Goal: Information Seeking & Learning: Learn about a topic

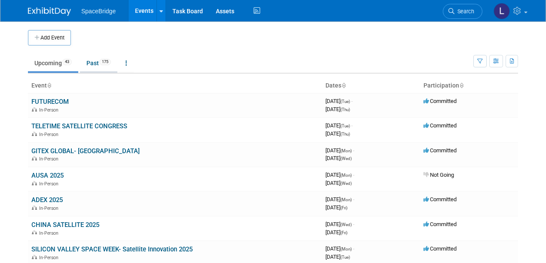
click at [95, 61] on link "Past 175" at bounding box center [98, 63] width 37 height 16
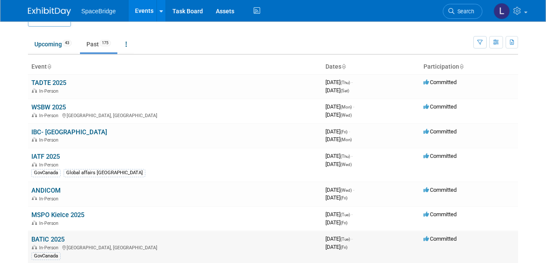
scroll to position [28, 0]
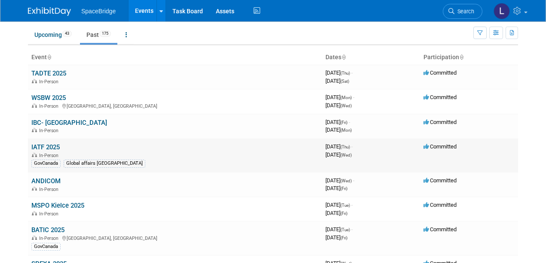
click at [172, 146] on td "IATF 2025 In-Person GovCanada Global affairs Canada" at bounding box center [175, 156] width 294 height 34
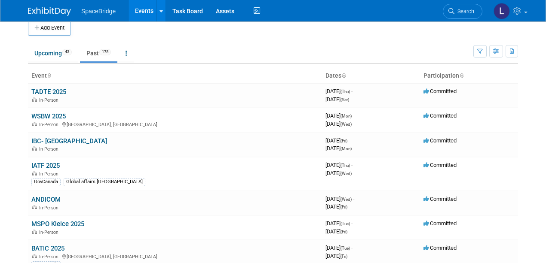
scroll to position [0, 0]
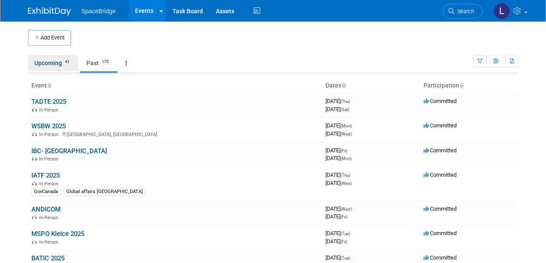
click at [46, 61] on link "Upcoming 43" at bounding box center [53, 63] width 50 height 16
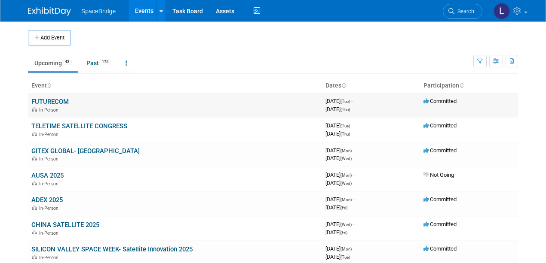
click at [53, 100] on link "FUTURECOM" at bounding box center [49, 102] width 37 height 8
click at [49, 99] on link "FUTURECOM" at bounding box center [49, 102] width 37 height 8
click at [72, 124] on link "TELETIME SATELLITE CONGRESS" at bounding box center [79, 127] width 96 height 8
click at [52, 199] on link "ADEX 2025" at bounding box center [46, 200] width 31 height 8
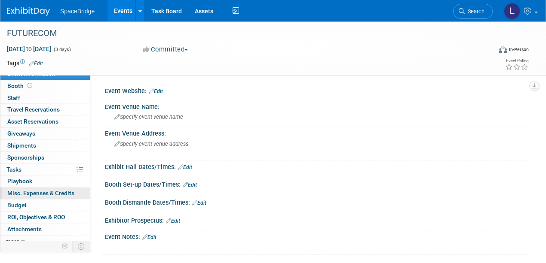
scroll to position [11, 0]
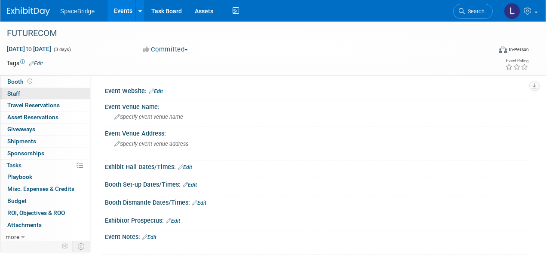
click at [15, 92] on span "Staff 0" at bounding box center [13, 93] width 13 height 7
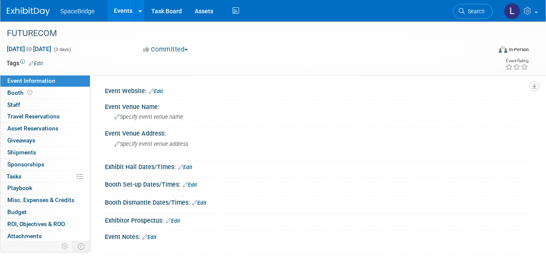
click at [189, 48] on button "Committed" at bounding box center [165, 49] width 51 height 9
click at [237, 47] on div "Committed Committed Considering Not Going" at bounding box center [222, 49] width 165 height 9
drag, startPoint x: 51, startPoint y: 32, endPoint x: 6, endPoint y: 34, distance: 45.6
click at [6, 34] on div "FUTURECOM" at bounding box center [244, 33] width 480 height 15
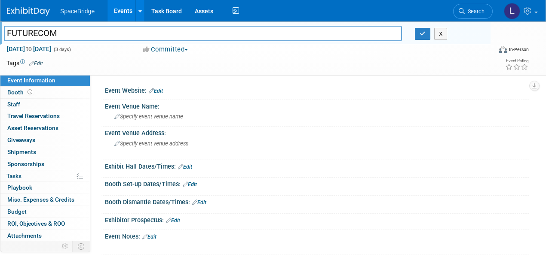
drag, startPoint x: 59, startPoint y: 34, endPoint x: 5, endPoint y: 35, distance: 54.2
click at [5, 35] on input "FUTURECOM" at bounding box center [203, 33] width 398 height 15
drag, startPoint x: 19, startPoint y: 34, endPoint x: 38, endPoint y: 31, distance: 19.3
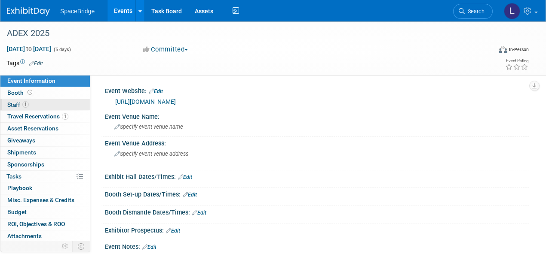
click at [12, 102] on span "Staff 1" at bounding box center [17, 104] width 21 height 7
